Goal: Check status: Check status

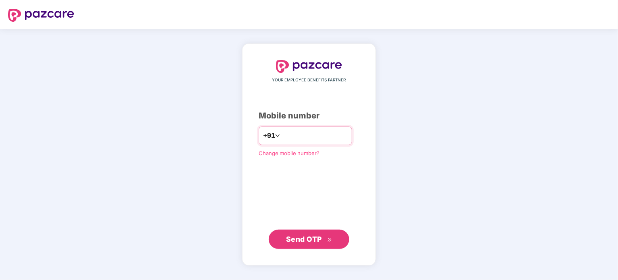
type input "**********"
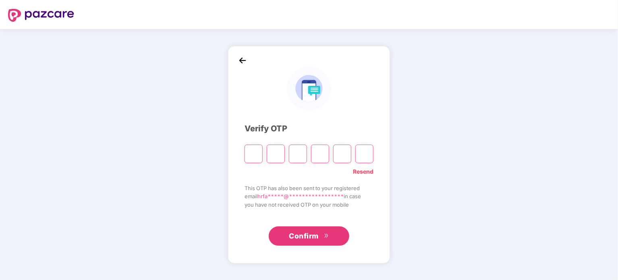
type input "*"
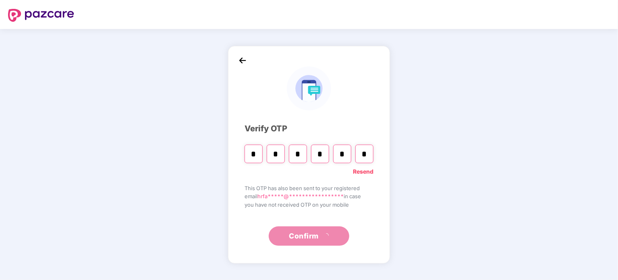
type input "*"
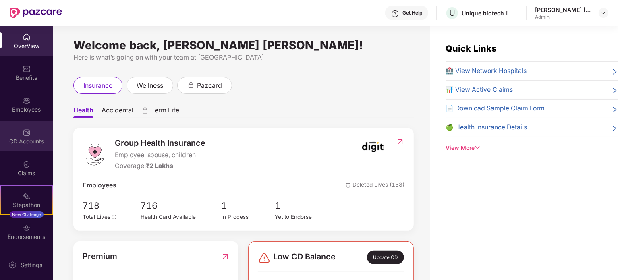
click at [23, 121] on div "CD Accounts" at bounding box center [26, 136] width 53 height 30
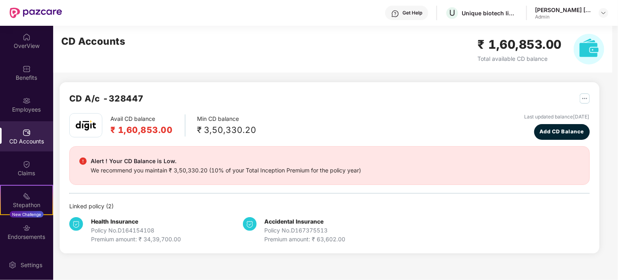
click at [134, 226] on div "Policy No. D164154108" at bounding box center [136, 230] width 90 height 9
click at [582, 99] on img "button" at bounding box center [585, 98] width 10 height 10
click at [554, 114] on div "CD Statement" at bounding box center [565, 116] width 37 height 9
click at [161, 235] on div "Premium amount: ₹ 34,39,700.00" at bounding box center [136, 239] width 90 height 9
click at [38, 236] on div "Endorsements" at bounding box center [26, 237] width 53 height 8
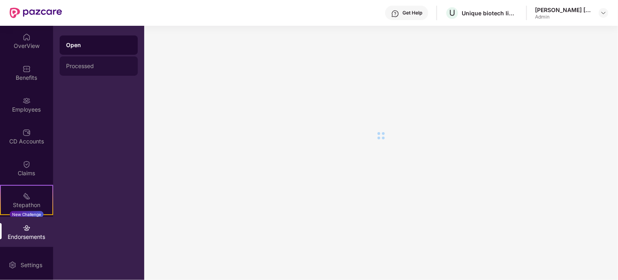
click at [104, 66] on div "Processed" at bounding box center [98, 66] width 65 height 6
click at [87, 50] on div "Open" at bounding box center [99, 44] width 78 height 19
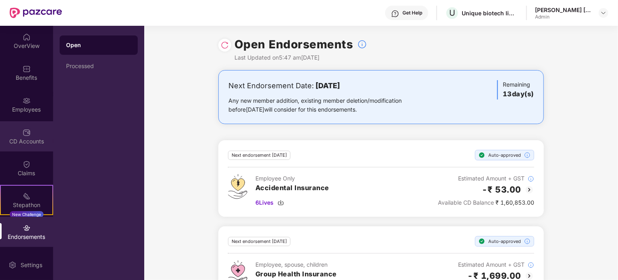
click at [28, 140] on div "CD Accounts" at bounding box center [26, 141] width 53 height 8
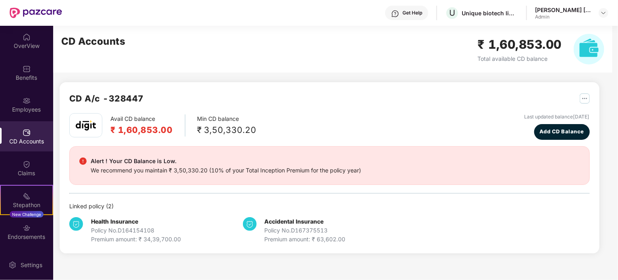
click at [28, 140] on div "CD Accounts" at bounding box center [26, 141] width 53 height 8
